Goal: Task Accomplishment & Management: Use online tool/utility

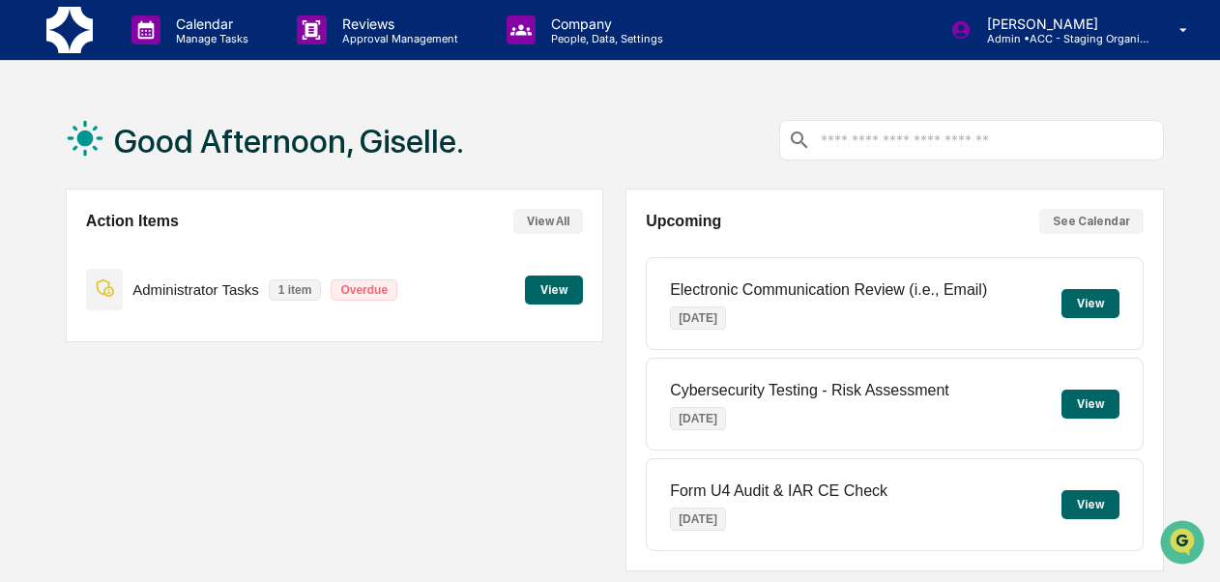
click at [1217, 458] on div "Good Afternoon, Giselle. Action Items View All Administrator Tasks 1 item Overd…" at bounding box center [610, 591] width 1220 height 999
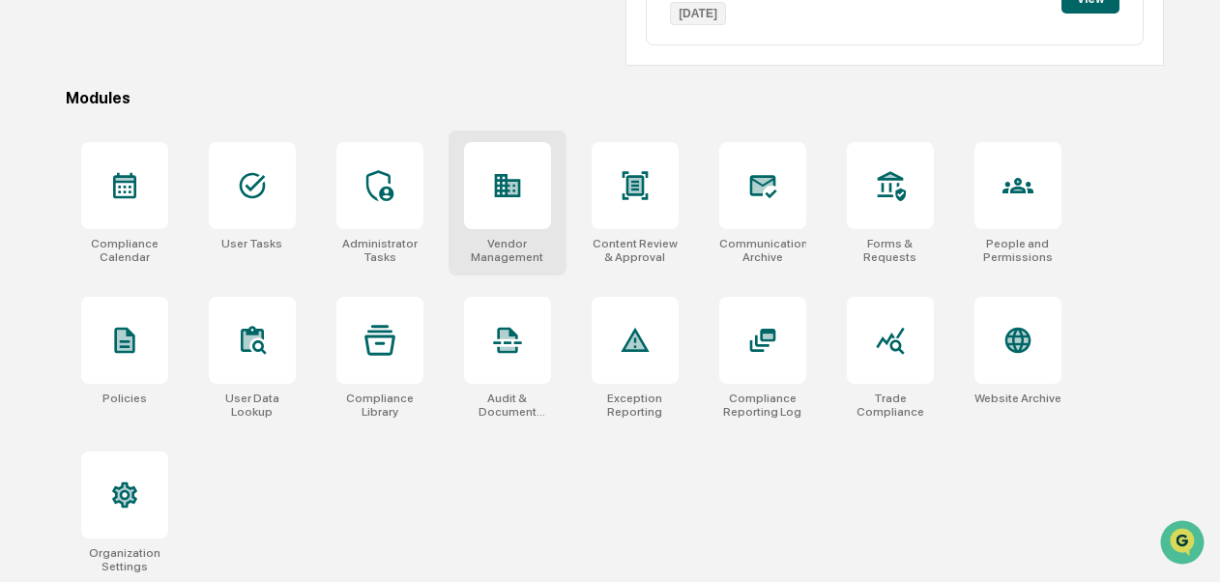
click at [503, 250] on div "Vendor Management" at bounding box center [507, 250] width 87 height 27
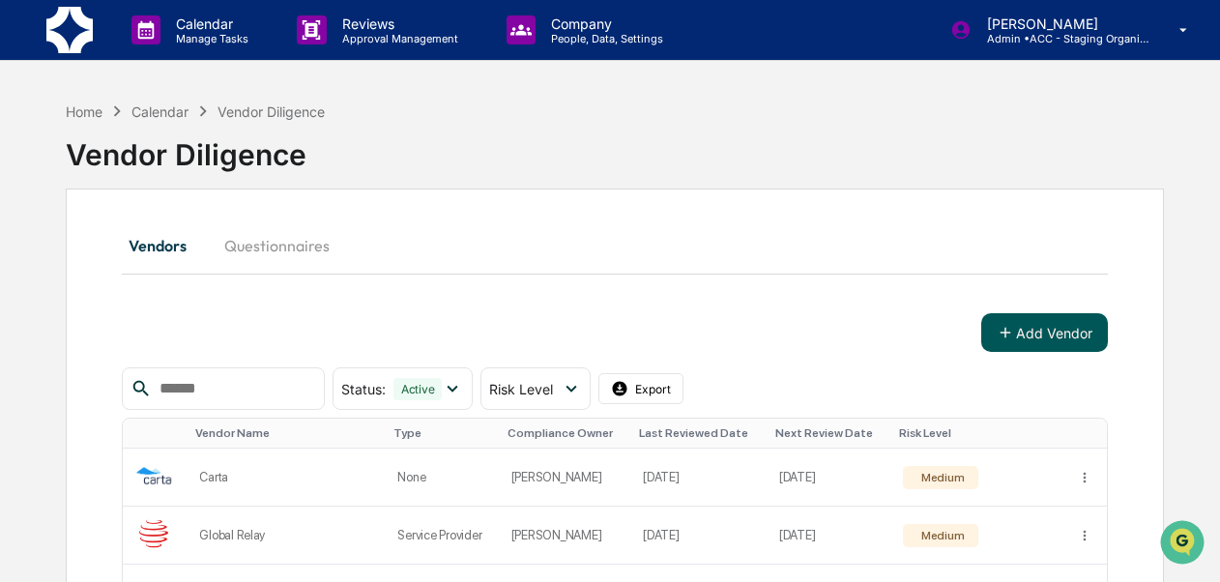
click at [1017, 337] on button "Add Vendor" at bounding box center [1045, 332] width 127 height 39
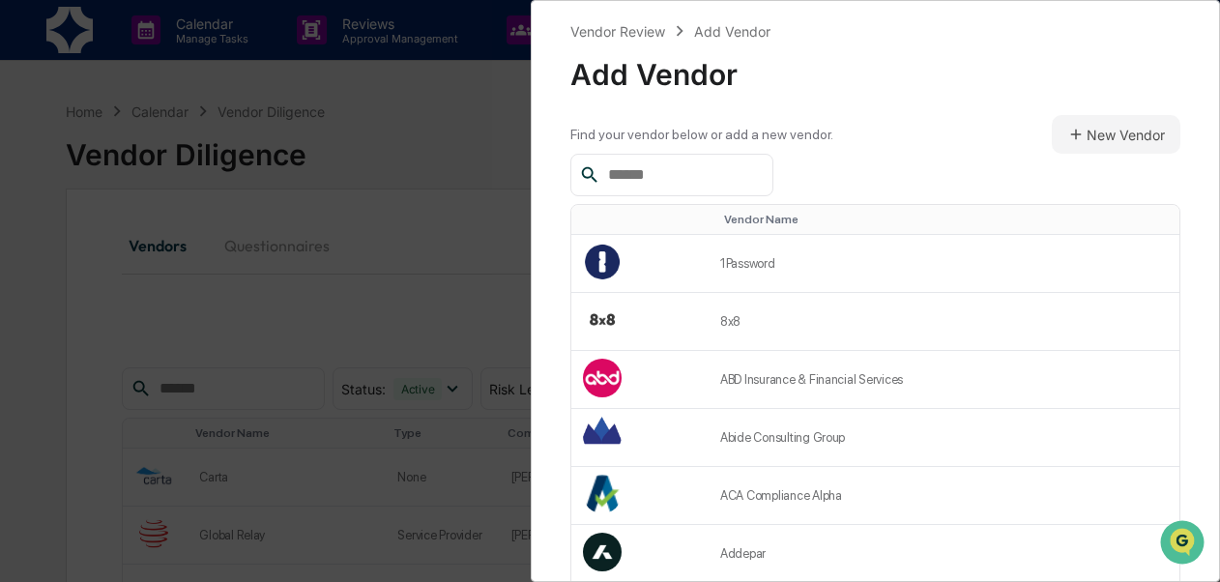
click at [736, 168] on input "text" at bounding box center [683, 174] width 164 height 25
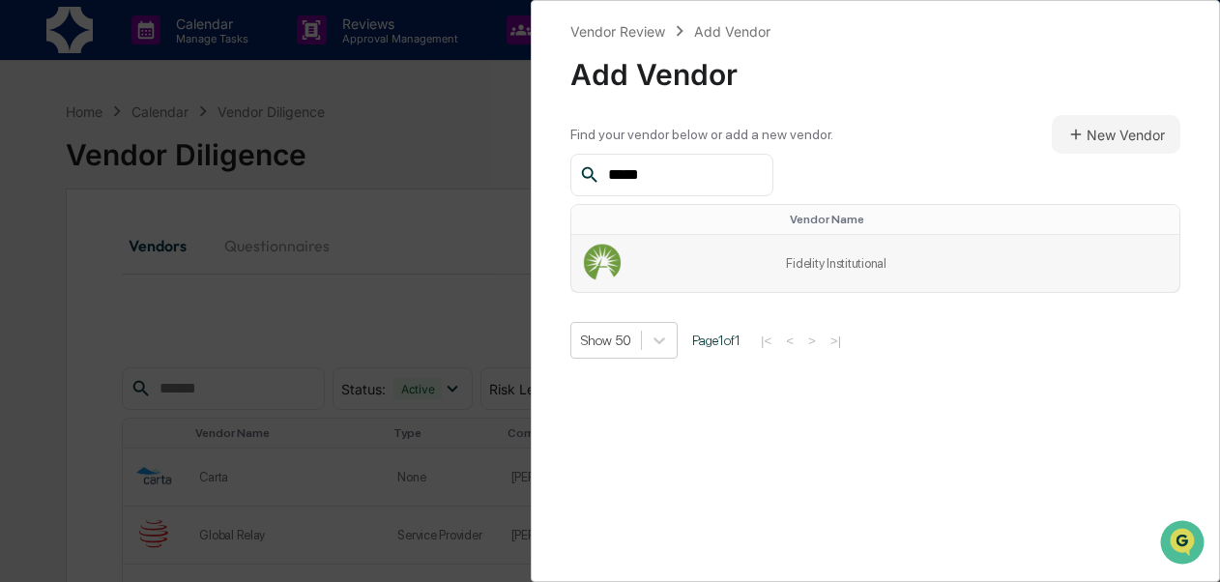
type input "*****"
click at [844, 270] on td "Fidelity Institutional" at bounding box center [977, 263] width 405 height 57
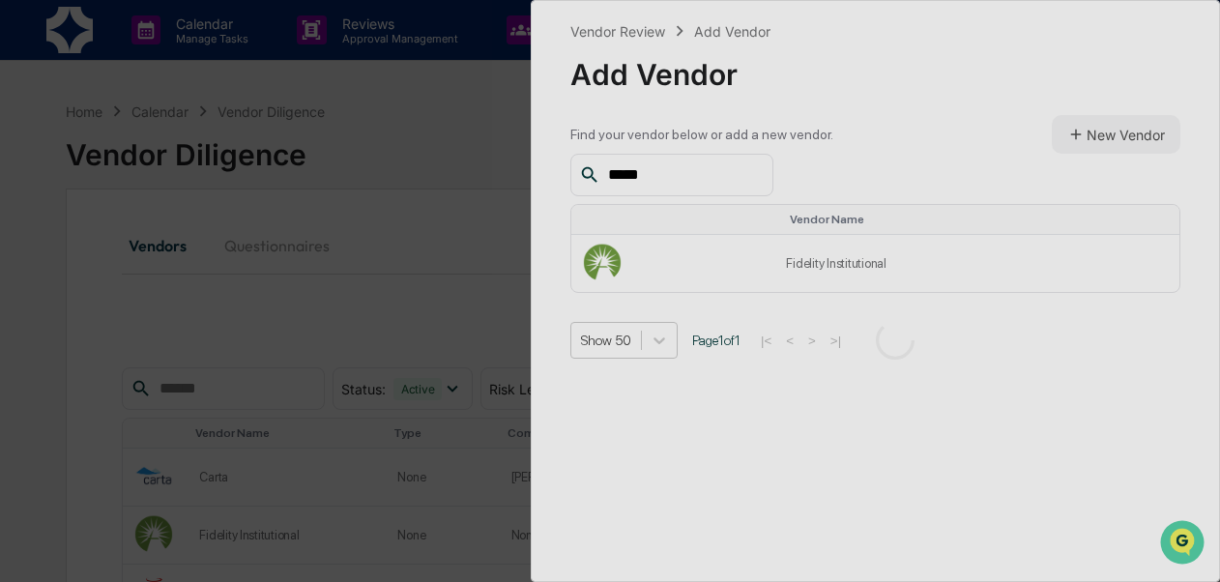
click at [460, 159] on div "Vendor Review Add Vendor Add Vendor Find your vendor below or add a new vendor.…" at bounding box center [610, 291] width 1220 height 582
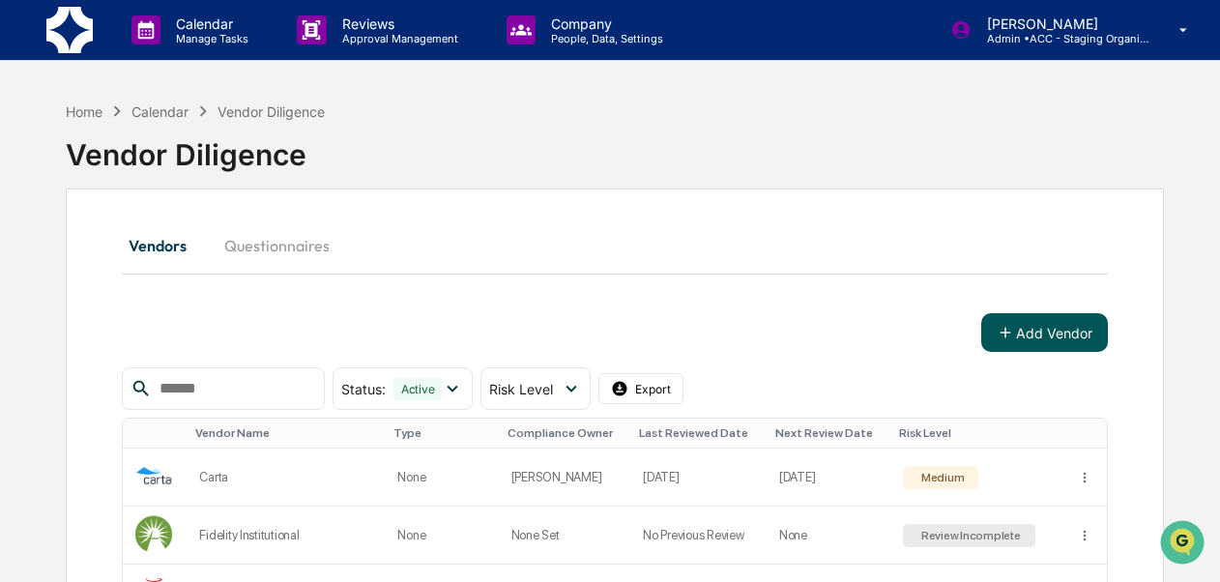
click at [1029, 337] on button "Add Vendor" at bounding box center [1045, 332] width 127 height 39
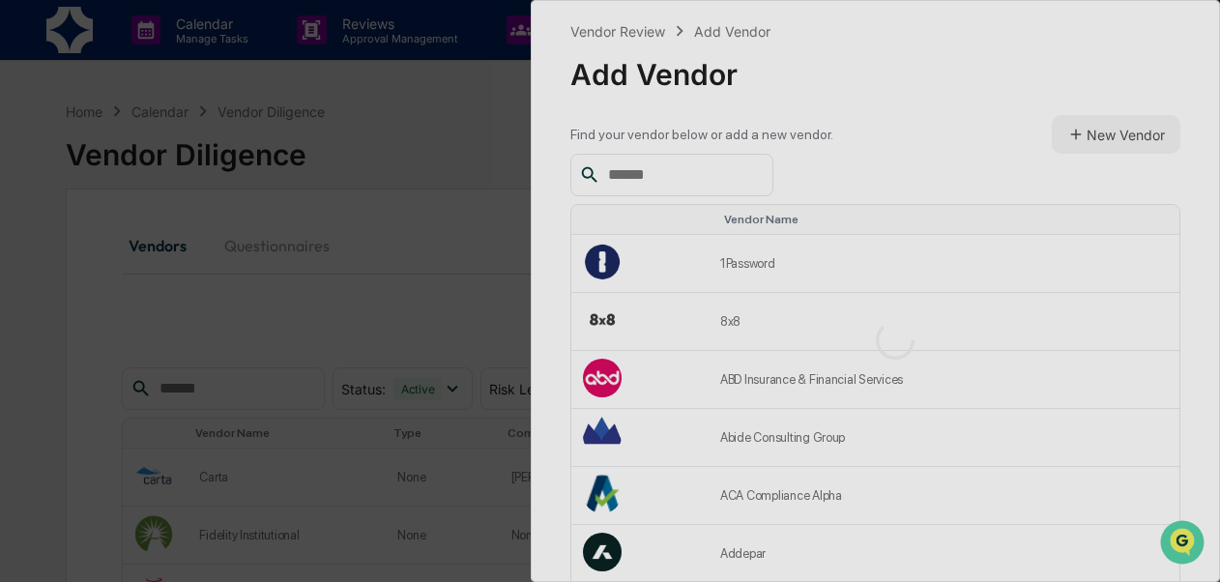
click at [1086, 134] on div at bounding box center [895, 340] width 726 height 679
click at [405, 179] on div "Vendor Review Add Vendor Add Vendor Find your vendor below or add a new vendor.…" at bounding box center [610, 291] width 1220 height 582
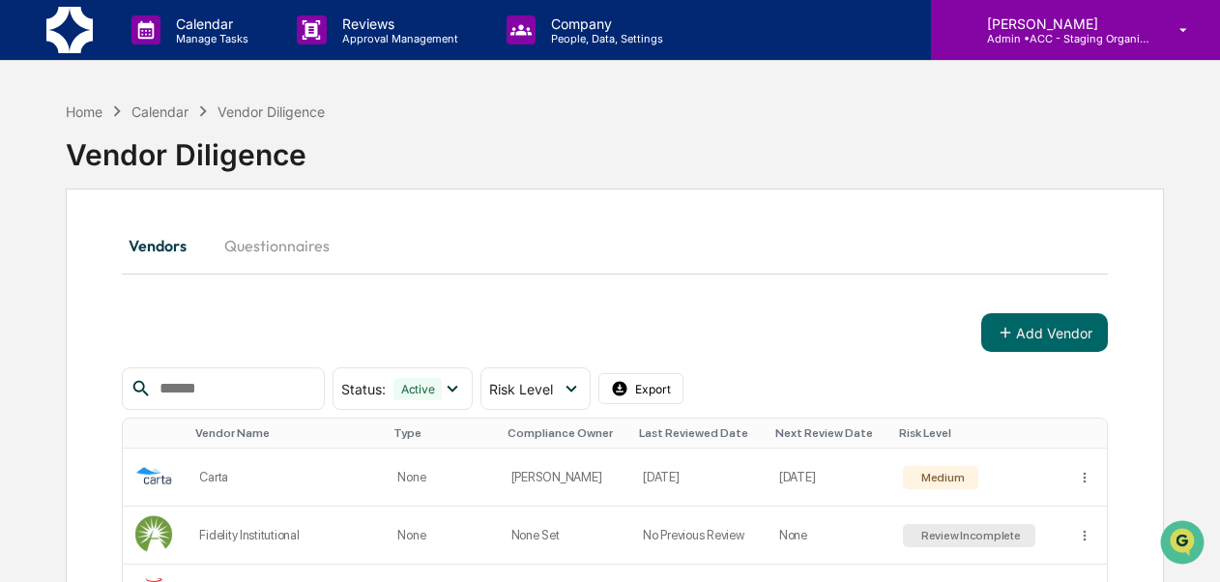
click at [1046, 39] on p "Admin • ACC - Staging Organization" at bounding box center [1062, 39] width 180 height 14
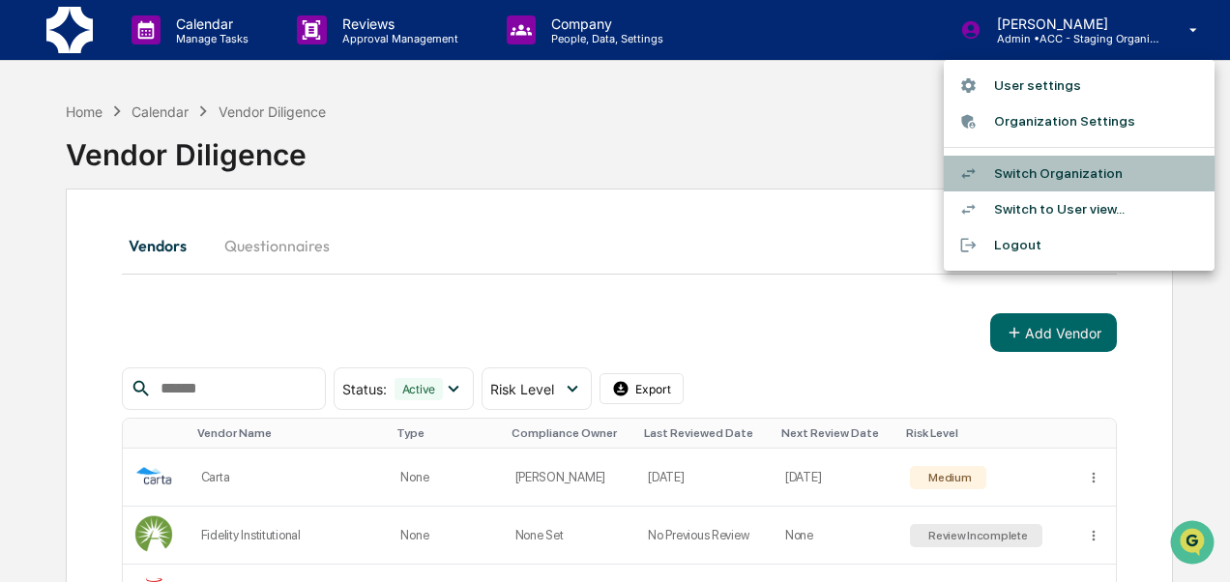
click at [1082, 165] on li "Switch Organization" at bounding box center [1079, 174] width 271 height 36
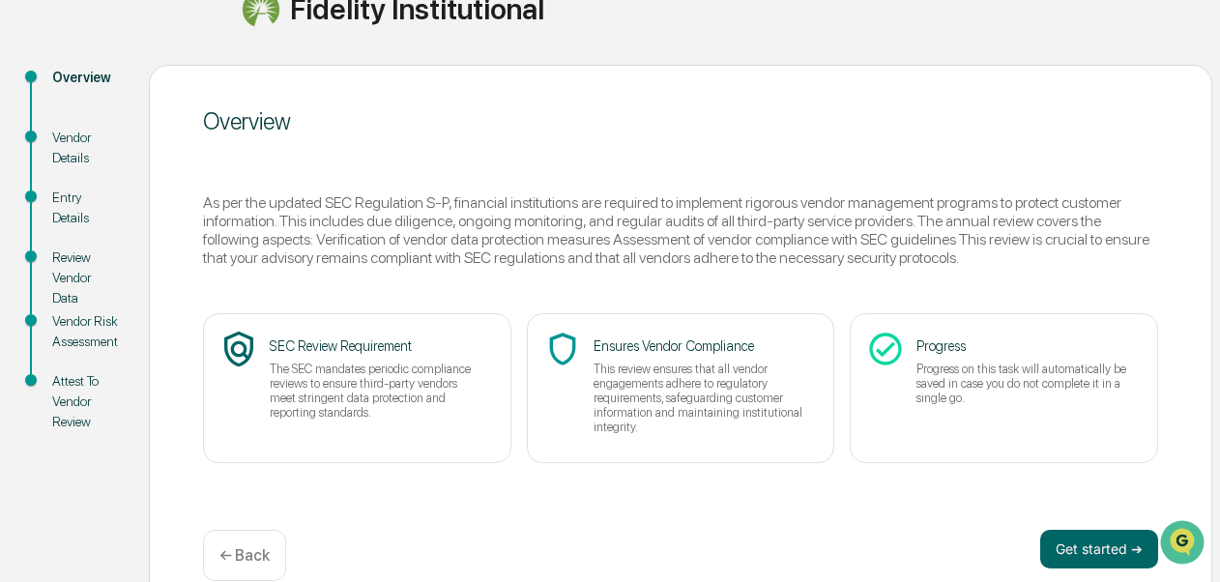
scroll to position [217, 0]
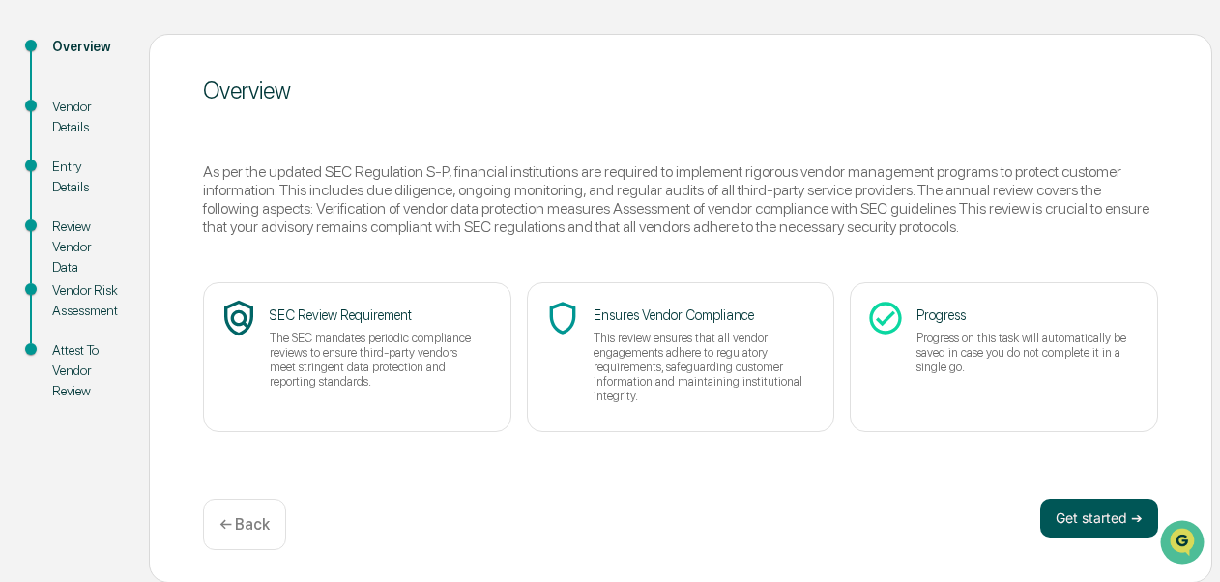
click at [1071, 511] on button "Get started ➔" at bounding box center [1100, 518] width 118 height 39
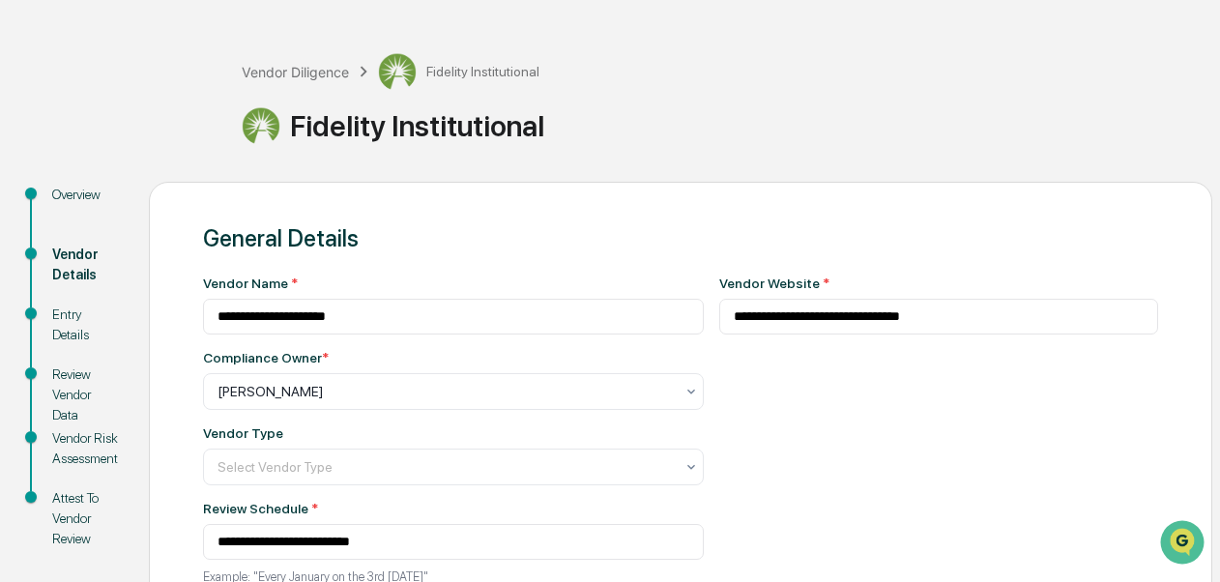
scroll to position [0, 0]
